Goal: Information Seeking & Learning: Learn about a topic

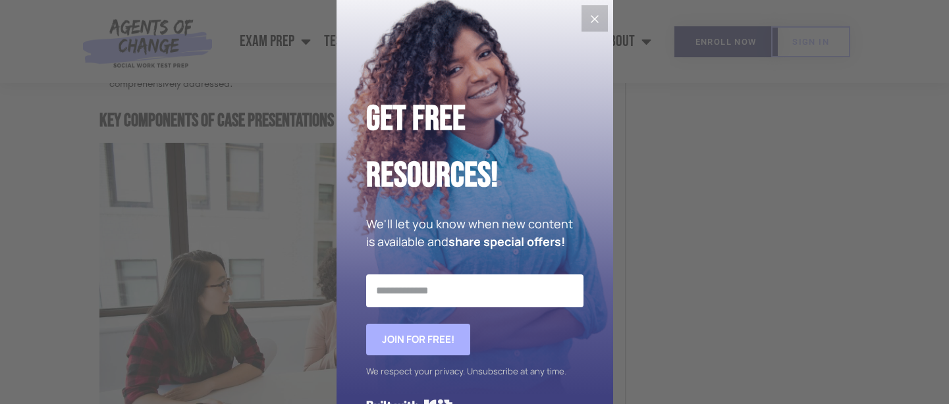
click at [598, 16] on icon "Close" at bounding box center [595, 19] width 16 height 16
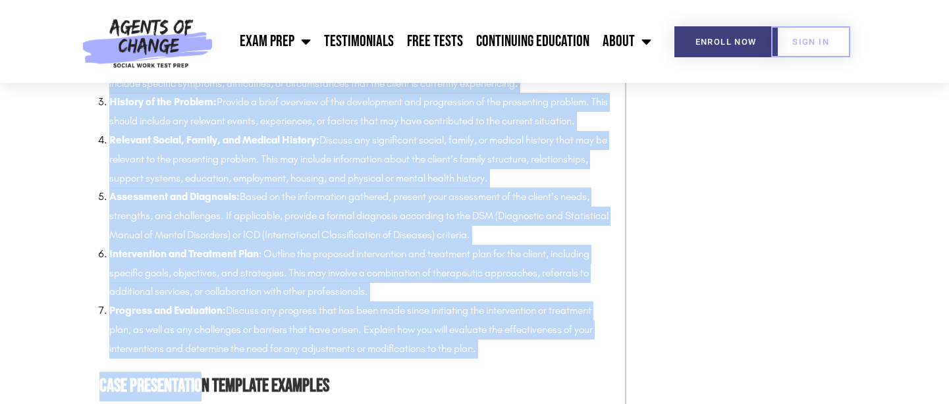
scroll to position [2393, 0]
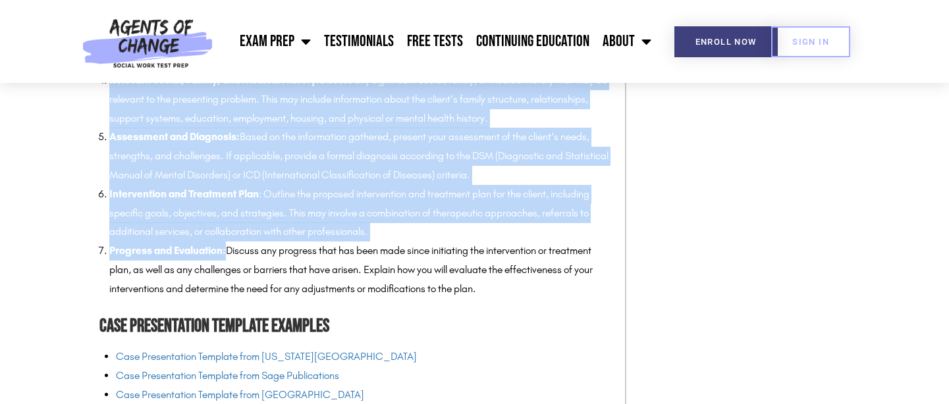
drag, startPoint x: 106, startPoint y: 141, endPoint x: 228, endPoint y: 274, distance: 180.5
click at [228, 274] on ol "Identifying Information: Begin by providing general, non-identifying informatio…" at bounding box center [360, 118] width 503 height 360
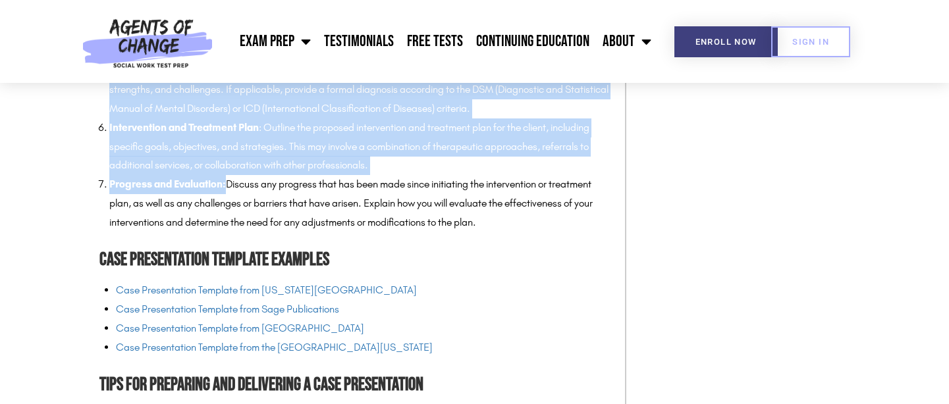
scroll to position [2511, 0]
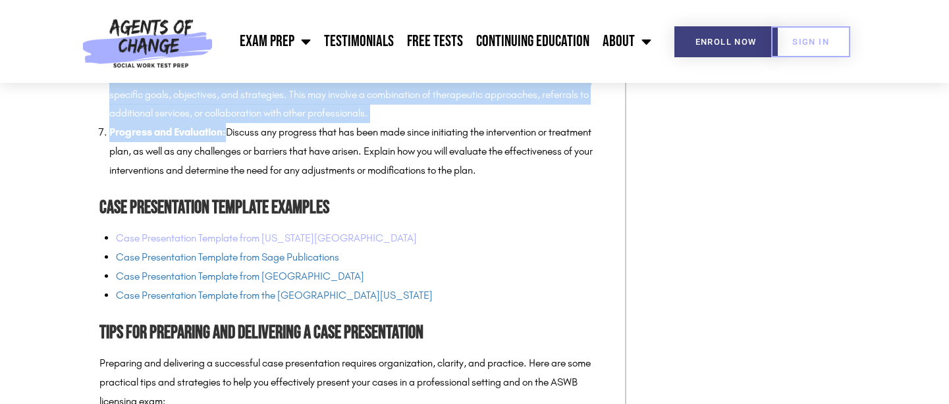
click at [248, 244] on link "Case Presentation Template from [US_STATE][GEOGRAPHIC_DATA]" at bounding box center [266, 238] width 301 height 13
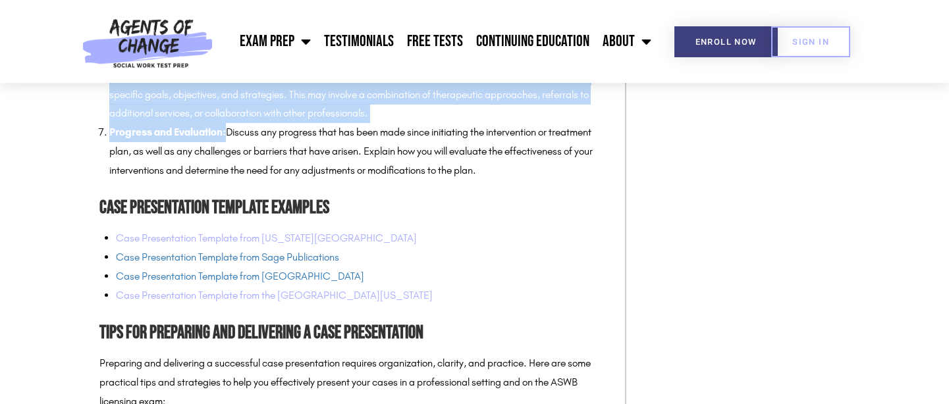
scroll to position [2550, 0]
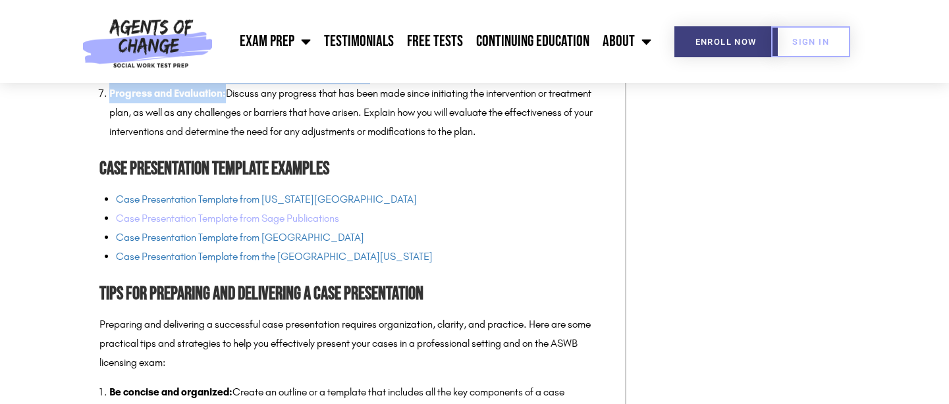
click at [250, 225] on link "Case Presentation Template from Sage Publications" at bounding box center [227, 218] width 223 height 13
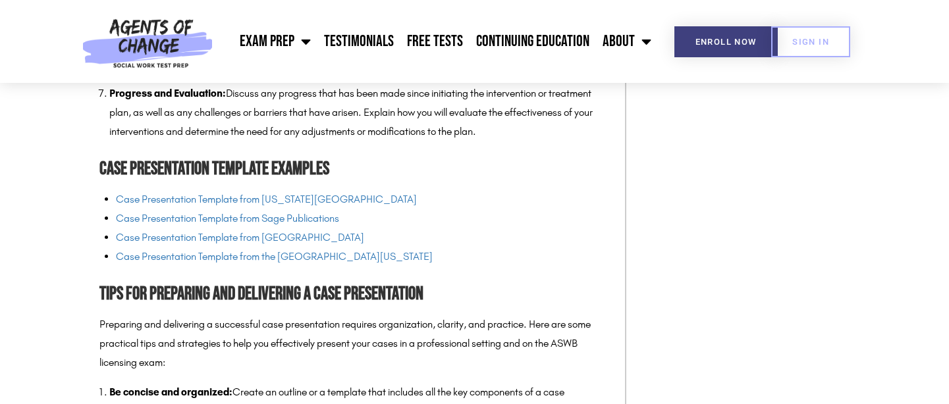
click at [501, 229] on li "Case Presentation Template from Sage Publications" at bounding box center [364, 218] width 496 height 19
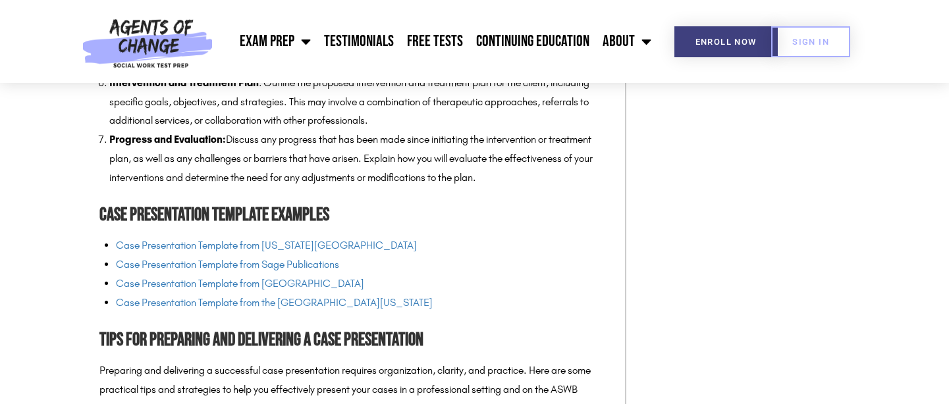
scroll to position [2488, 0]
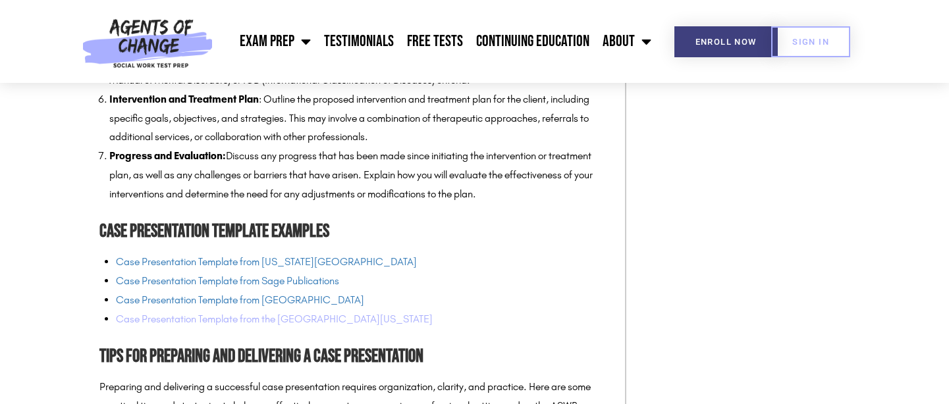
click at [314, 325] on link "Case Presentation Template from the [GEOGRAPHIC_DATA][US_STATE]" at bounding box center [274, 319] width 317 height 13
click at [278, 306] on link "Case Presentation Template from [GEOGRAPHIC_DATA]" at bounding box center [240, 300] width 248 height 13
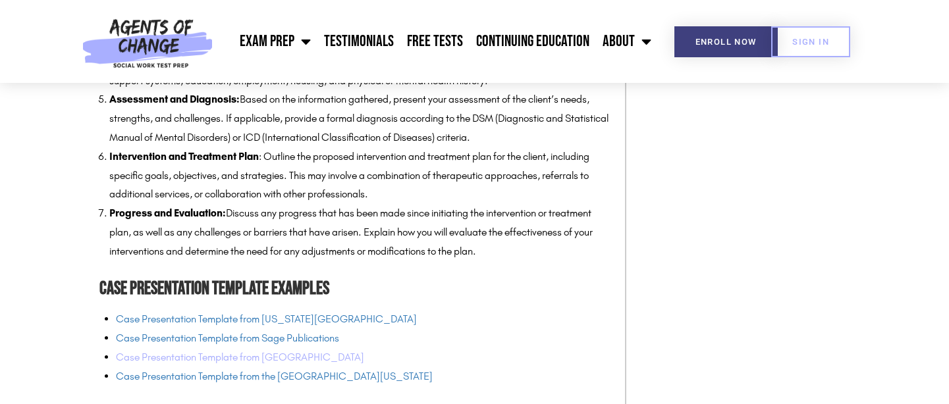
scroll to position [2399, 0]
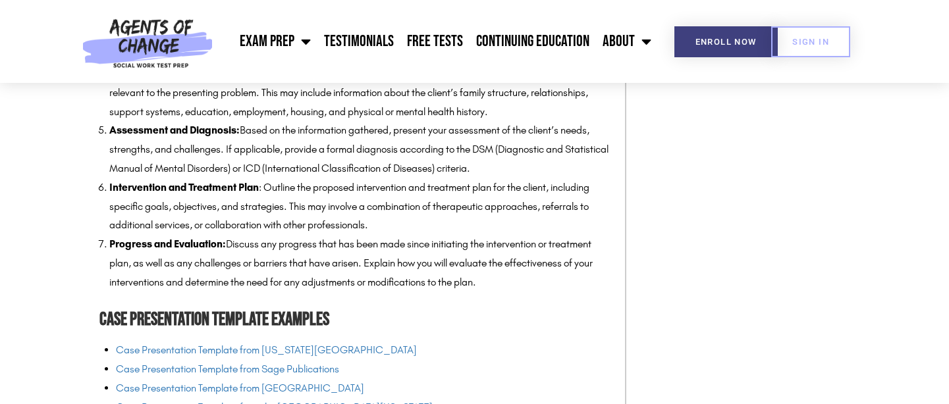
click at [479, 292] on li "Progress and Evaluation: Discuss any progress that has been made since initiati…" at bounding box center [360, 263] width 503 height 57
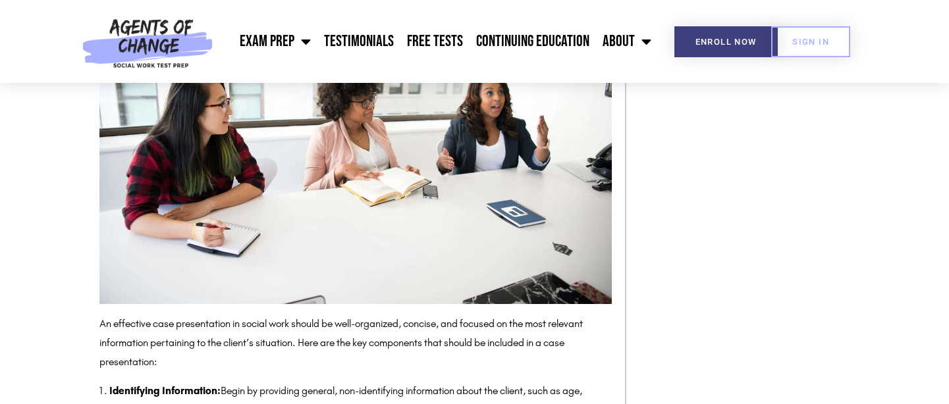
scroll to position [2006, 0]
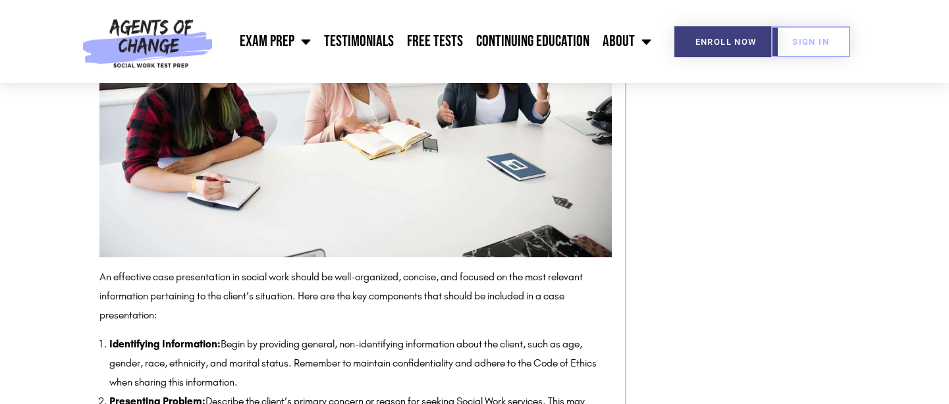
drag, startPoint x: 495, startPoint y: 300, endPoint x: 140, endPoint y: 411, distance: 372.8
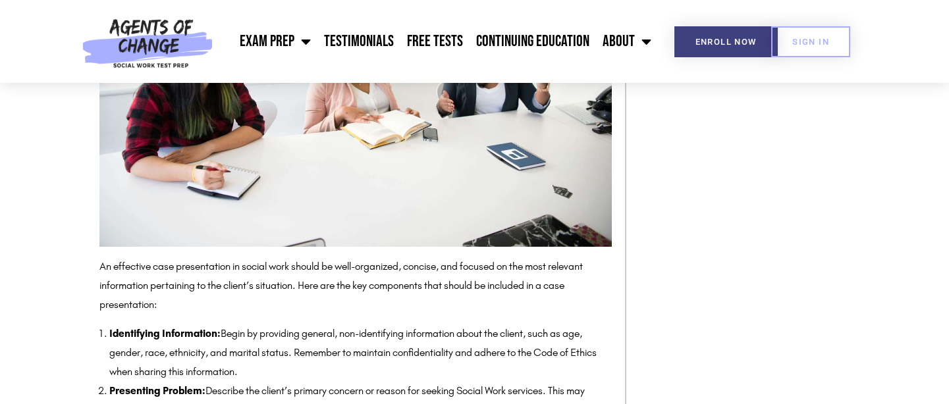
click at [431, 290] on p "An effective case presentation in social work should be well-organized, concise…" at bounding box center [355, 286] width 513 height 57
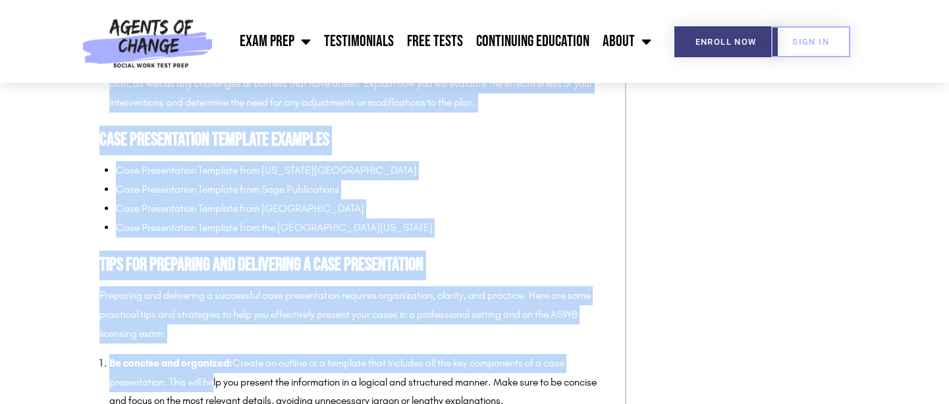
scroll to position [2605, 0]
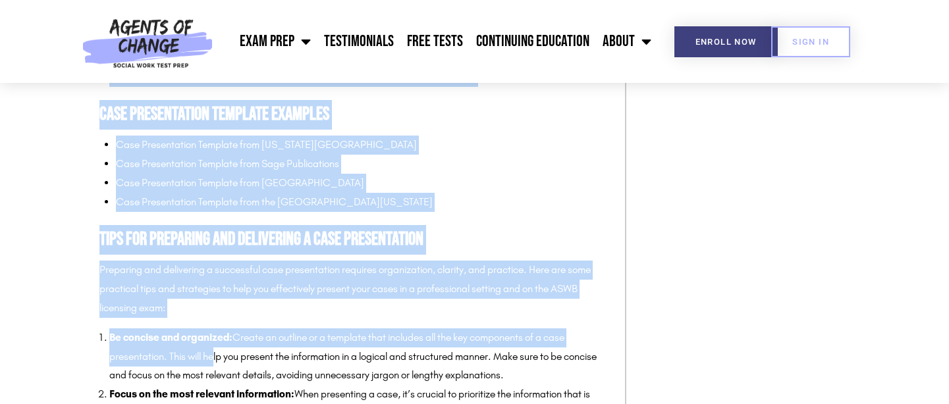
drag, startPoint x: 107, startPoint y: 258, endPoint x: 493, endPoint y: 97, distance: 418.2
copy ol "Loremipsumd Sitametcons: Adipi el seddoeius tempori, utl-etdoloremag aliquaenim…"
click at [292, 208] on link "Case Presentation Template from the [GEOGRAPHIC_DATA][US_STATE]" at bounding box center [274, 202] width 317 height 13
